Goal: Task Accomplishment & Management: Manage account settings

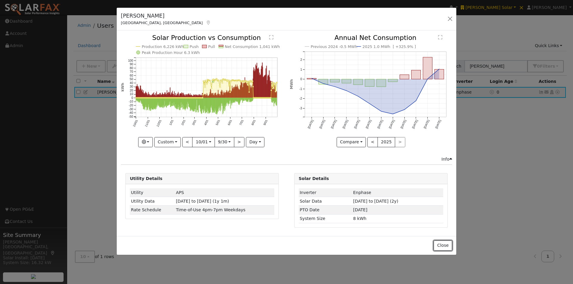
click at [449, 247] on button "Close" at bounding box center [442, 246] width 18 height 10
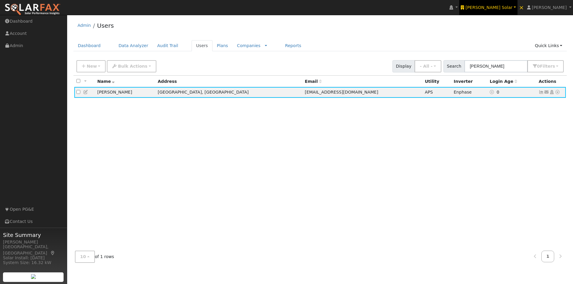
click at [512, 8] on span "Harmon Solar" at bounding box center [488, 7] width 47 height 5
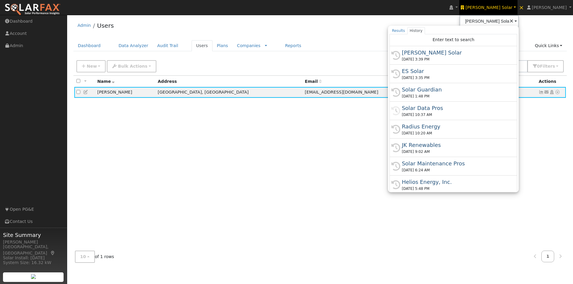
drag, startPoint x: 442, startPoint y: 86, endPoint x: 435, endPoint y: 89, distance: 7.8
click at [442, 86] on div "Solar Guardian" at bounding box center [455, 90] width 109 height 8
type input "Solar Guardian"
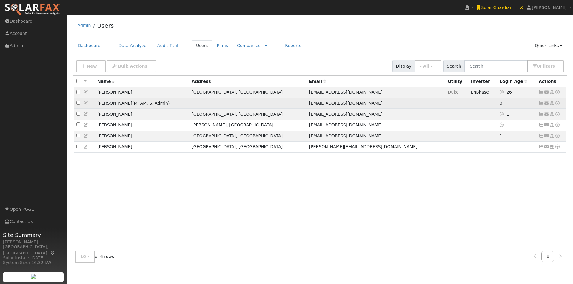
drag, startPoint x: 126, startPoint y: 104, endPoint x: 128, endPoint y: 137, distance: 33.1
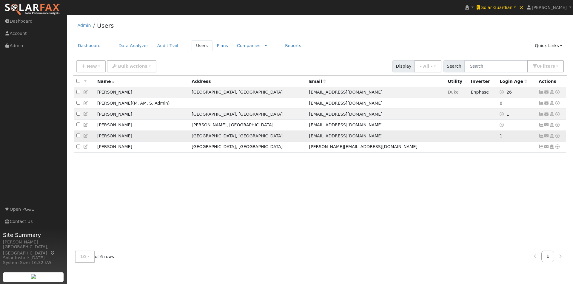
click at [96, 106] on td "[PERSON_NAME] ( M , AM , S , Admin )" at bounding box center [142, 103] width 94 height 11
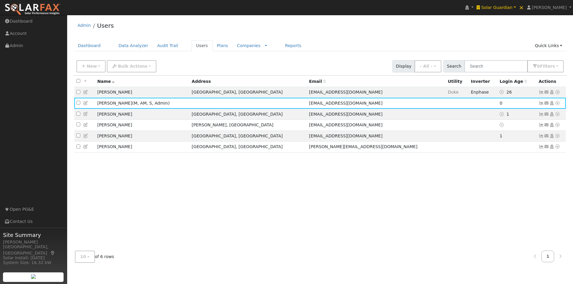
copy td "[PERSON_NAME]"
click at [237, 44] on link "Companies" at bounding box center [249, 45] width 24 height 5
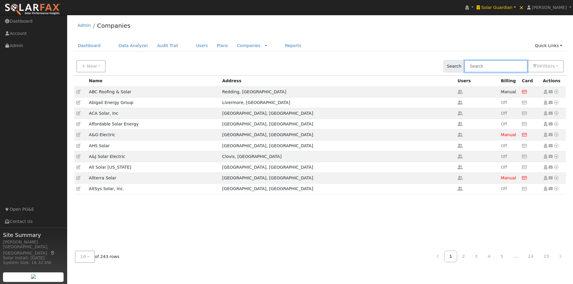
click at [514, 65] on input "text" at bounding box center [495, 66] width 63 height 12
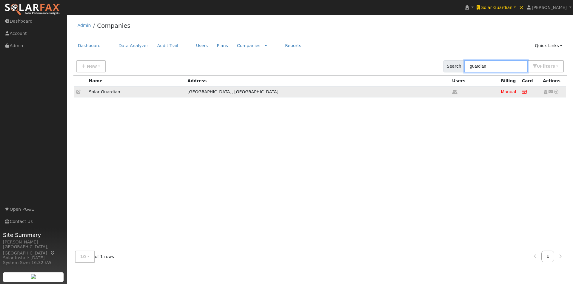
type input "guardian"
click at [78, 91] on icon at bounding box center [78, 92] width 4 height 4
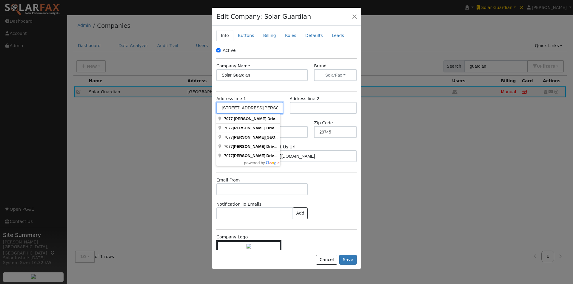
drag, startPoint x: 269, startPoint y: 107, endPoint x: 193, endPoint y: 108, distance: 76.1
click at [193, 108] on div "Edit Company: Solar Guardian Info Buttons Billing Roles Defaults Leads Active C…" at bounding box center [286, 142] width 573 height 284
click at [297, 123] on div "State SC" at bounding box center [286, 129] width 49 height 18
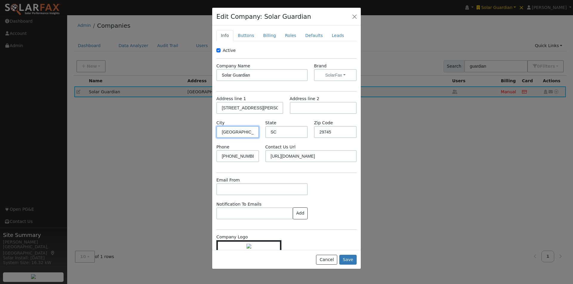
drag, startPoint x: 248, startPoint y: 135, endPoint x: 206, endPoint y: 133, distance: 42.7
click at [206, 133] on div "Edit Company: Solar Guardian Info Buttons Billing Roles Defaults Leads Active C…" at bounding box center [286, 142] width 573 height 284
drag, startPoint x: 329, startPoint y: 132, endPoint x: 311, endPoint y: 132, distance: 18.2
click at [314, 132] on input "29745" at bounding box center [335, 132] width 43 height 12
click at [327, 256] on button "Cancel" at bounding box center [326, 260] width 21 height 10
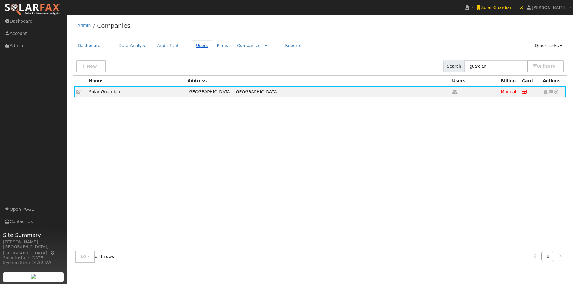
click at [191, 44] on link "Users" at bounding box center [201, 45] width 21 height 11
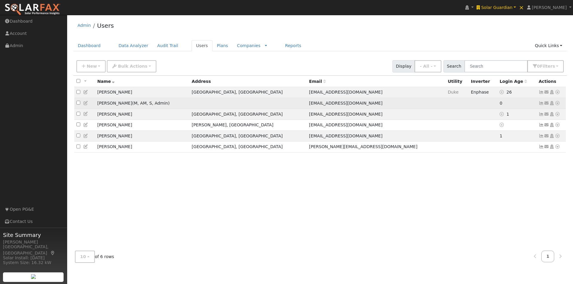
click at [85, 105] on icon at bounding box center [85, 103] width 5 height 4
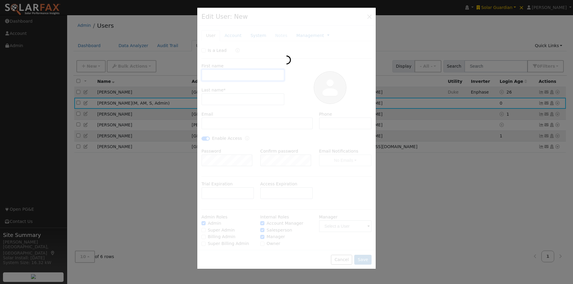
type input "Crystal"
type input "Ferragut"
type input "[EMAIL_ADDRESS][DOMAIN_NAME]"
type input "[PHONE_NUMBER]"
checkbox input "true"
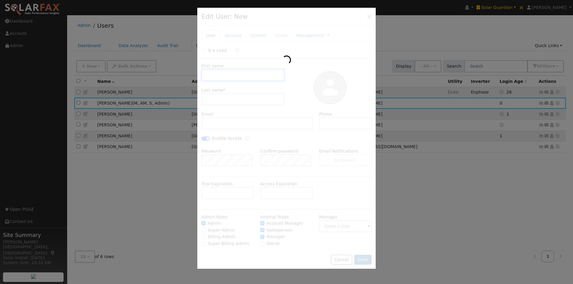
checkbox input "true"
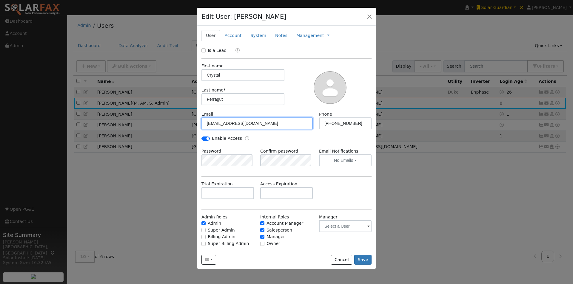
drag, startPoint x: 284, startPoint y: 121, endPoint x: 200, endPoint y: 118, distance: 84.1
click at [200, 118] on div "Email crystal@solarguardianservices.com" at bounding box center [257, 120] width 118 height 18
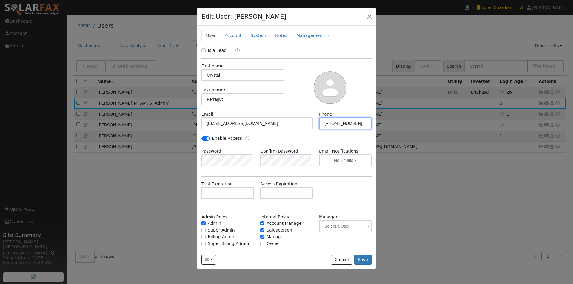
drag, startPoint x: 352, startPoint y: 124, endPoint x: 303, endPoint y: 124, distance: 49.5
click at [303, 124] on div "Email crystal@solarguardianservices.com Phone 704-266-2595" at bounding box center [286, 123] width 176 height 24
click at [346, 259] on button "Cancel" at bounding box center [341, 260] width 21 height 10
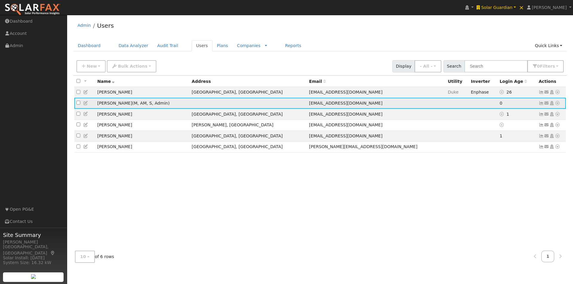
drag, startPoint x: 126, startPoint y: 104, endPoint x: 96, endPoint y: 106, distance: 30.5
click at [96, 106] on td "[PERSON_NAME] ( M , AM , S , Admin )" at bounding box center [142, 103] width 94 height 11
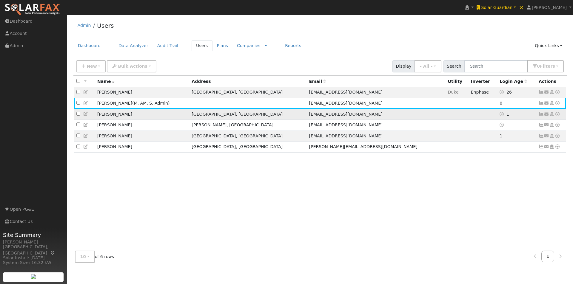
copy td "[PERSON_NAME]"
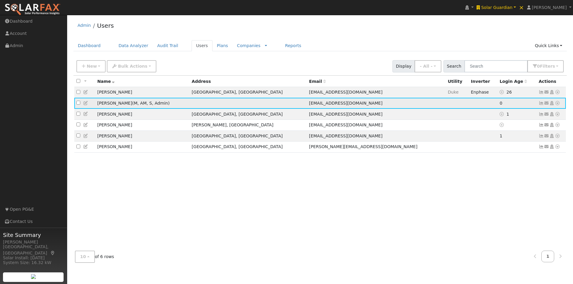
click at [86, 103] on icon at bounding box center [85, 103] width 5 height 4
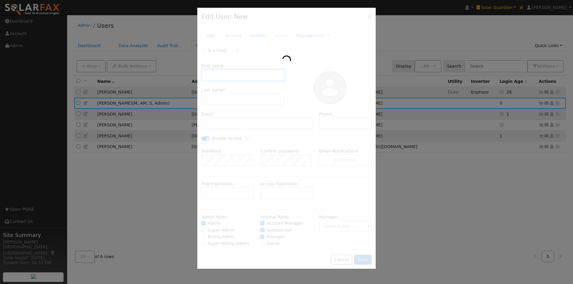
type input "Crystal"
type input "Ferragut"
type input "[EMAIL_ADDRESS][DOMAIN_NAME]"
type input "704-266-2595"
checkbox input "true"
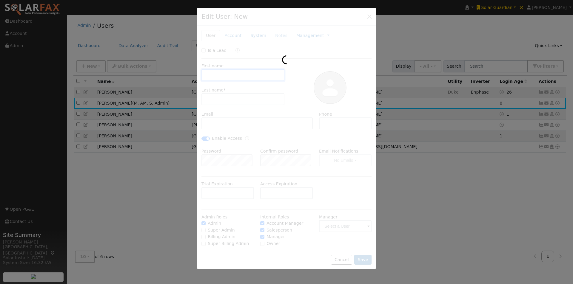
checkbox input "true"
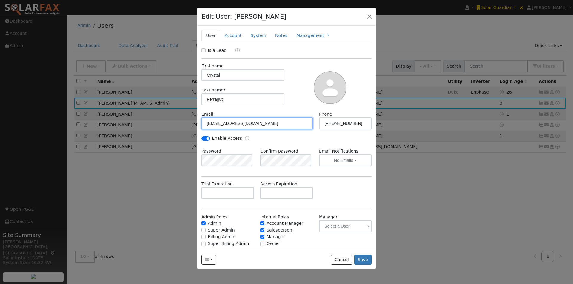
drag, startPoint x: 289, startPoint y: 125, endPoint x: 189, endPoint y: 123, distance: 100.5
click at [188, 123] on div "Edit User: Crystal Ferragut Default Account Default Account Primary Account New…" at bounding box center [286, 142] width 573 height 284
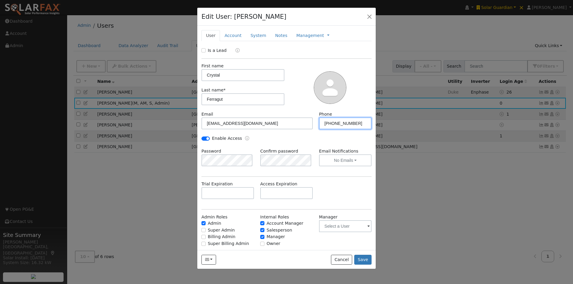
drag, startPoint x: 358, startPoint y: 126, endPoint x: 315, endPoint y: 122, distance: 43.4
click at [316, 122] on div "Phone 704-266-2595" at bounding box center [345, 120] width 59 height 18
drag, startPoint x: 339, startPoint y: 260, endPoint x: 325, endPoint y: 202, distance: 59.5
click at [339, 260] on button "Cancel" at bounding box center [341, 260] width 21 height 10
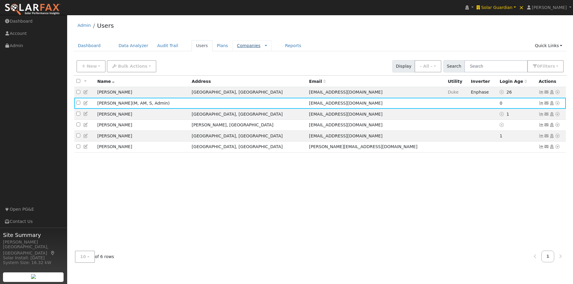
click at [237, 44] on link "Companies" at bounding box center [249, 45] width 24 height 5
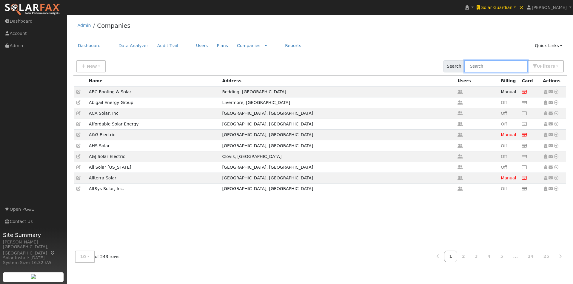
click at [498, 63] on input "text" at bounding box center [495, 66] width 63 height 12
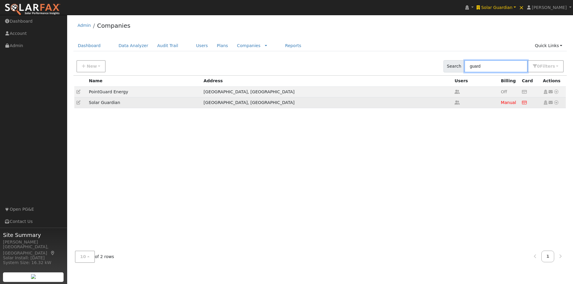
type input "guard"
click at [79, 103] on icon at bounding box center [78, 103] width 4 height 4
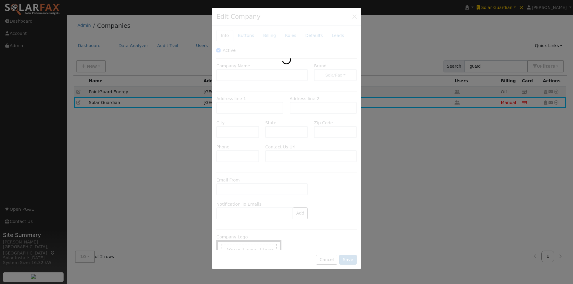
type input "Solar Guardian"
type input "7077 Kays Drive"
type input "York"
type input "SC"
type input "29745"
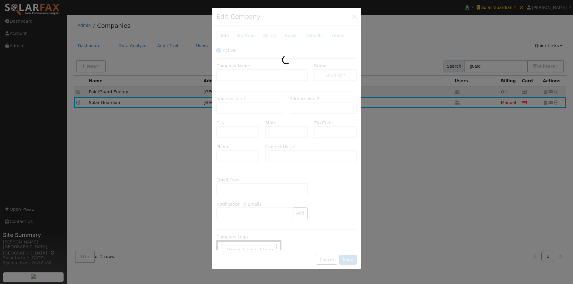
type input "803-200-1122"
type input "https://solarguardianservices.com/get-in-touch/"
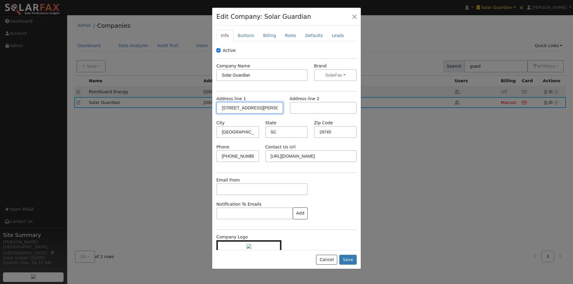
drag, startPoint x: 264, startPoint y: 108, endPoint x: 199, endPoint y: 106, distance: 64.7
click at [199, 106] on div "Edit Company: Solar Guardian Info Buttons Billing Roles Defaults Leads Active C…" at bounding box center [286, 142] width 573 height 284
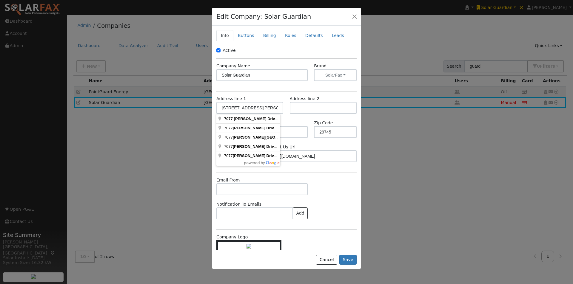
click at [329, 171] on div "Active Company Name Solar Guardian Brand SolarFax SolarFax WattsTrue Know True-…" at bounding box center [286, 155] width 140 height 217
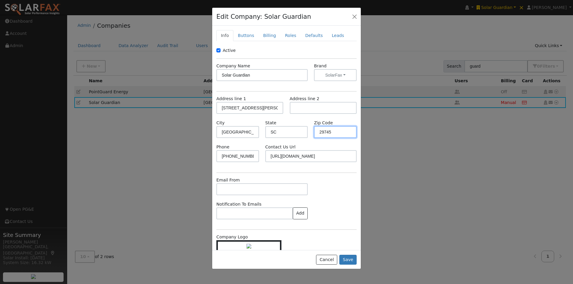
drag, startPoint x: 344, startPoint y: 134, endPoint x: 303, endPoint y: 131, distance: 41.2
click at [303, 131] on div "City York State SC Zip Code 29745" at bounding box center [286, 132] width 146 height 24
drag, startPoint x: 331, startPoint y: 258, endPoint x: 325, endPoint y: 247, distance: 12.0
click at [329, 254] on div "Cancel Save" at bounding box center [286, 259] width 149 height 19
click at [325, 258] on button "Cancel" at bounding box center [326, 260] width 21 height 10
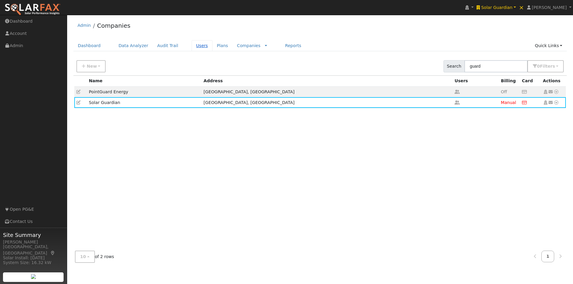
click at [192, 45] on link "Users" at bounding box center [201, 45] width 21 height 11
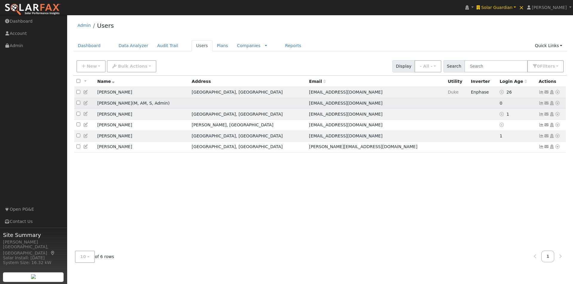
click at [125, 106] on td "[PERSON_NAME] ( M , AM , S , Admin )" at bounding box center [142, 103] width 94 height 11
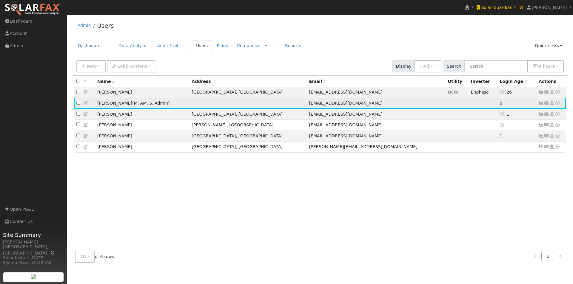
drag, startPoint x: 126, startPoint y: 105, endPoint x: 96, endPoint y: 105, distance: 30.4
click at [96, 105] on td "[PERSON_NAME] ( M , AM , S , Admin )" at bounding box center [142, 103] width 94 height 11
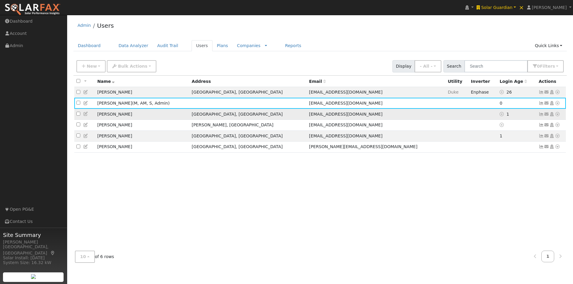
copy td "[PERSON_NAME]"
